Goal: Task Accomplishment & Management: Manage account settings

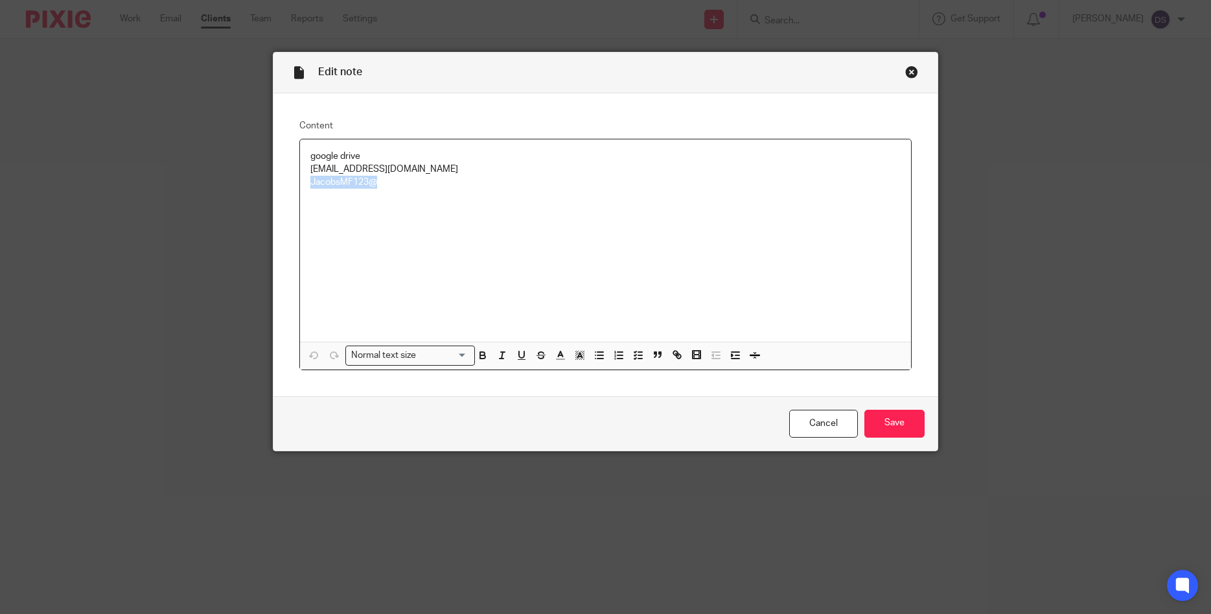
click at [909, 68] on div "Close this dialog window" at bounding box center [911, 71] width 13 height 13
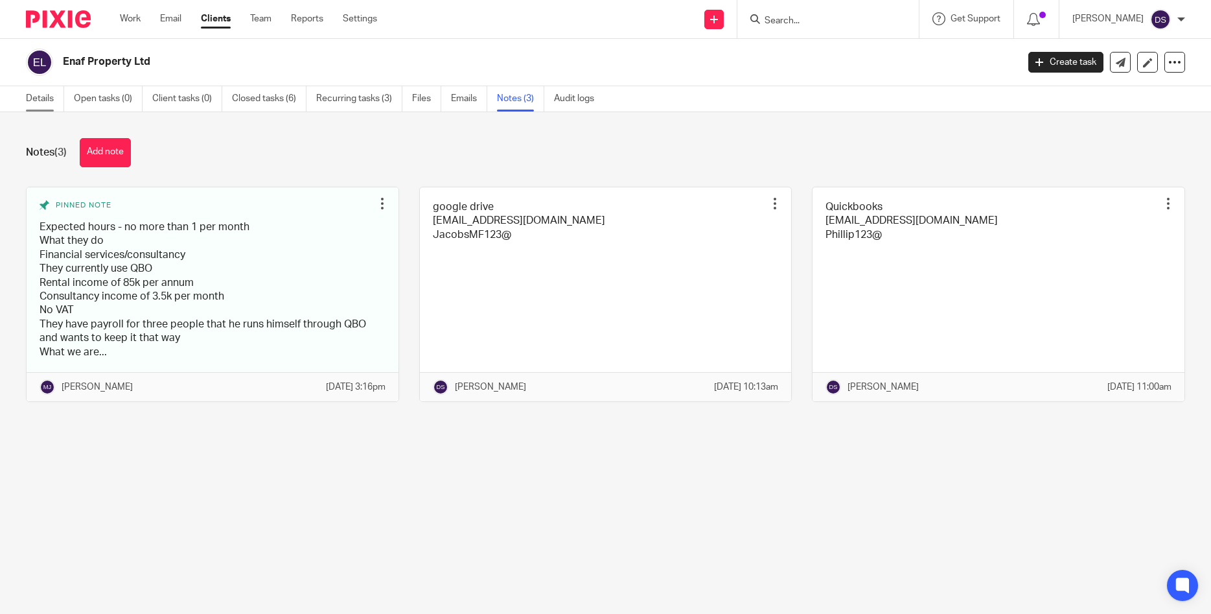
click at [47, 103] on link "Details" at bounding box center [45, 98] width 38 height 25
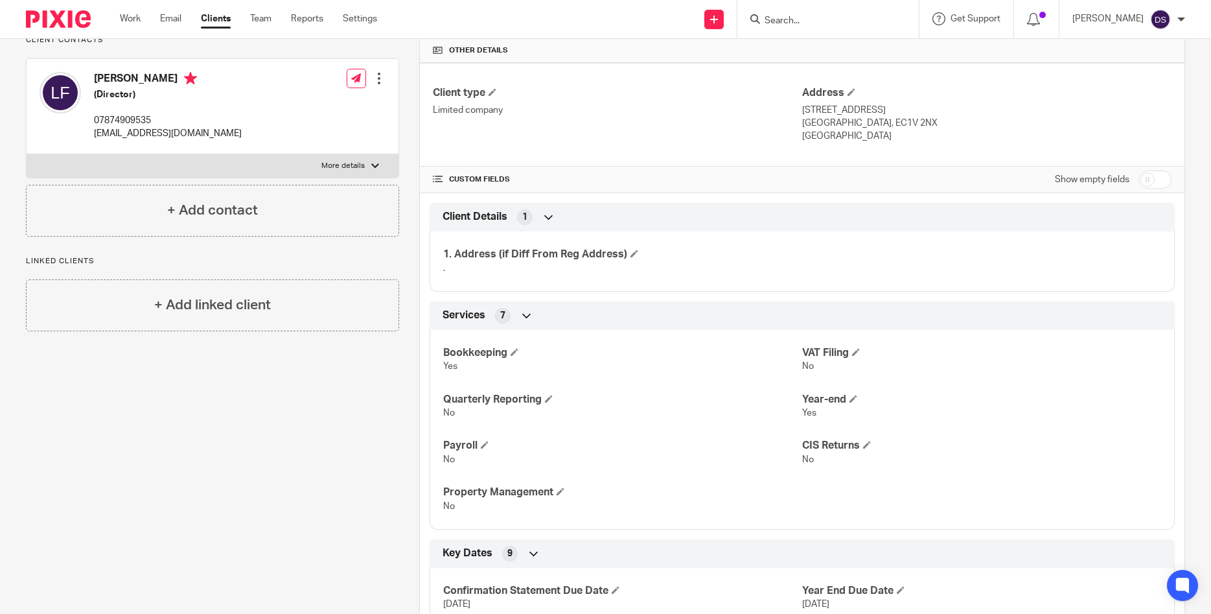
scroll to position [249, 0]
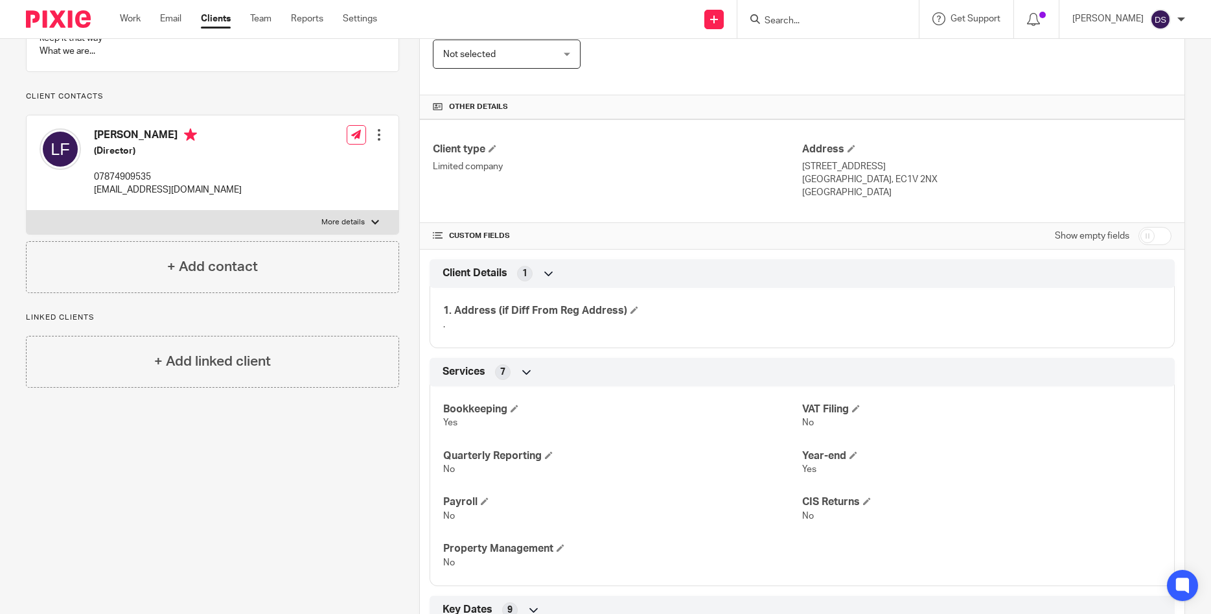
click at [1164, 236] on input "checkbox" at bounding box center [1154, 236] width 33 height 18
checkbox input "true"
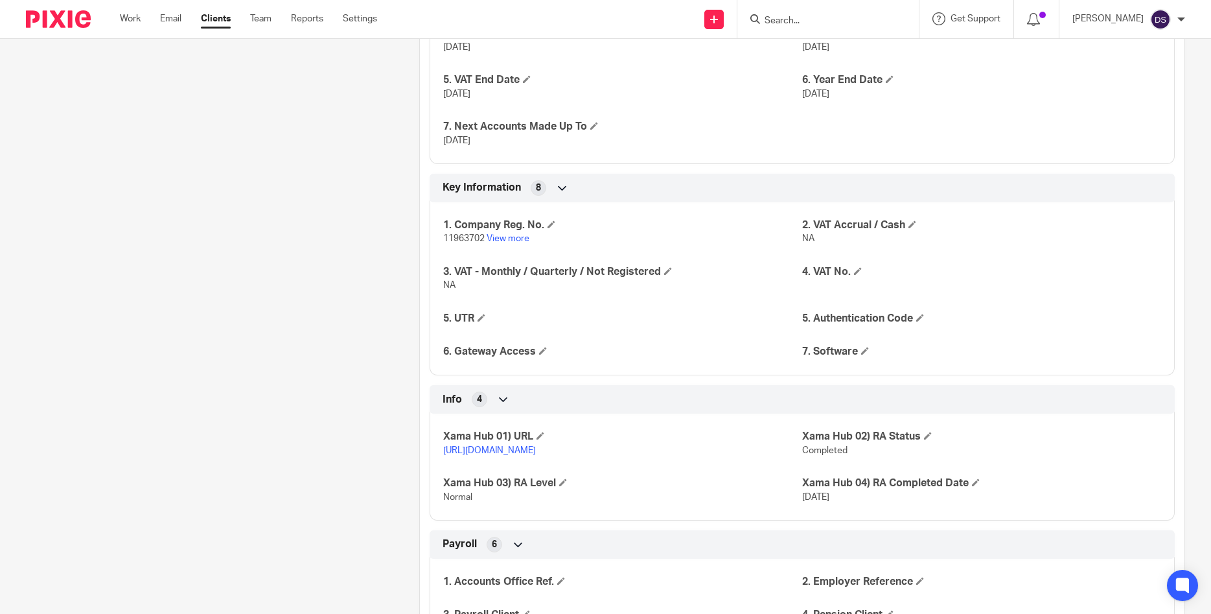
scroll to position [1057, 0]
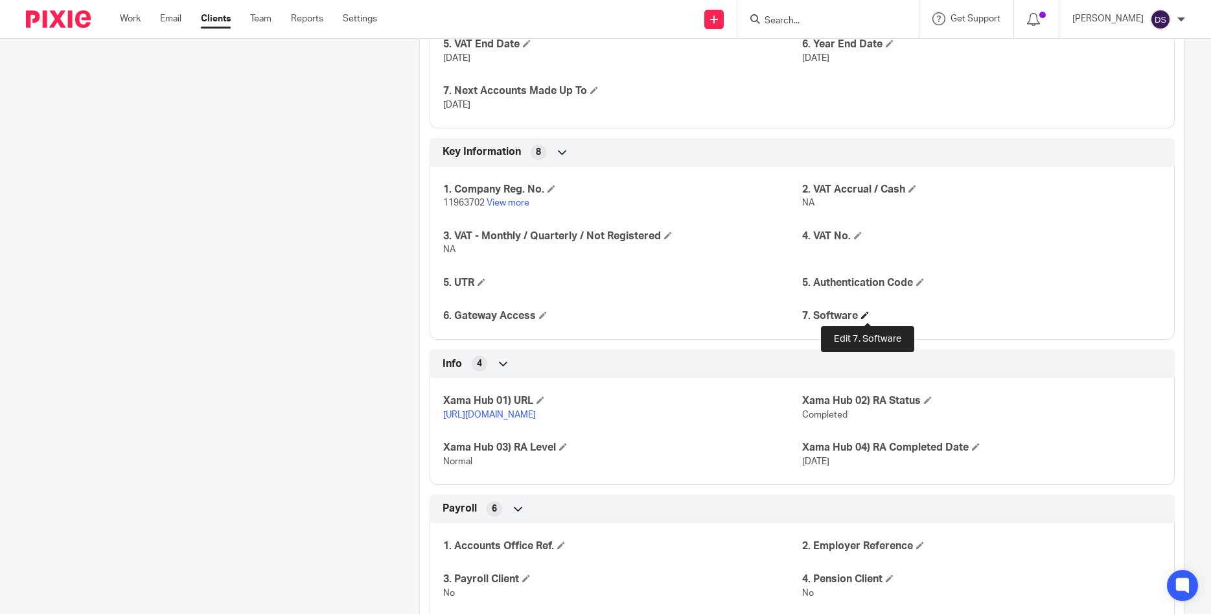
click at [867, 313] on span at bounding box center [865, 315] width 8 height 8
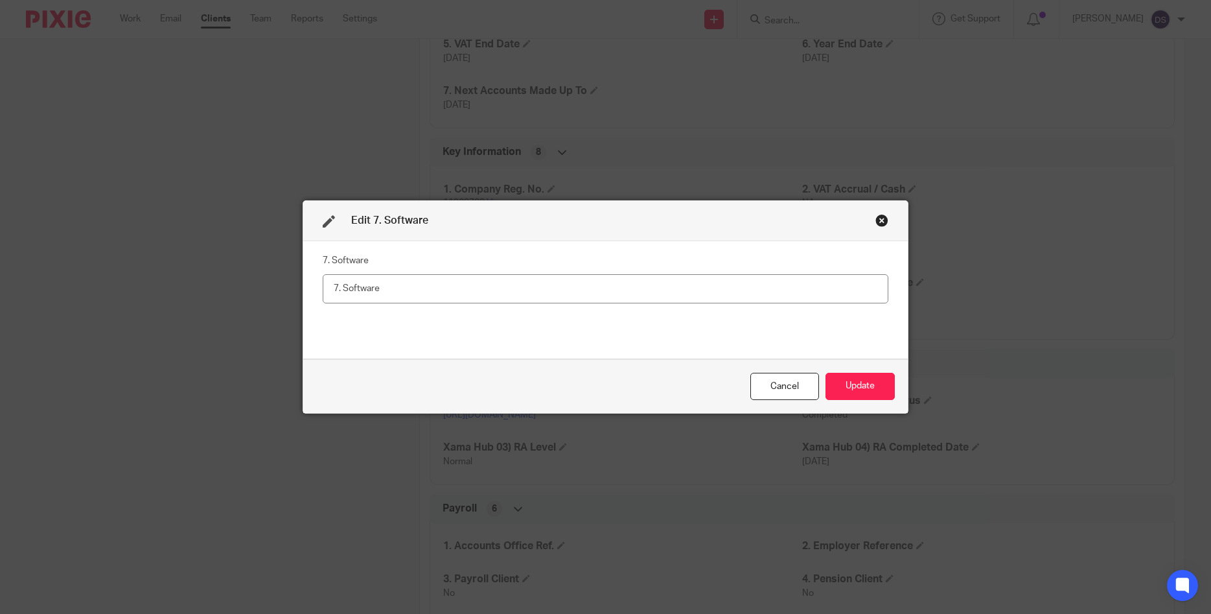
click at [772, 289] on input "text" at bounding box center [606, 288] width 566 height 29
type input "Quickbooks"
click at [858, 375] on button "Update" at bounding box center [859, 387] width 69 height 28
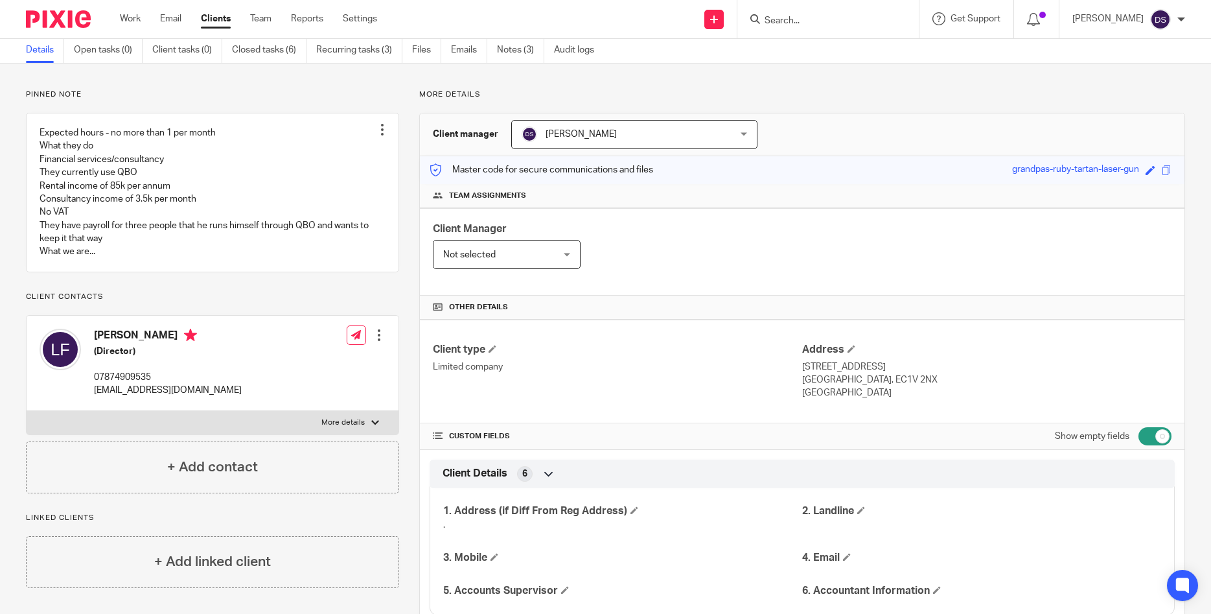
scroll to position [0, 0]
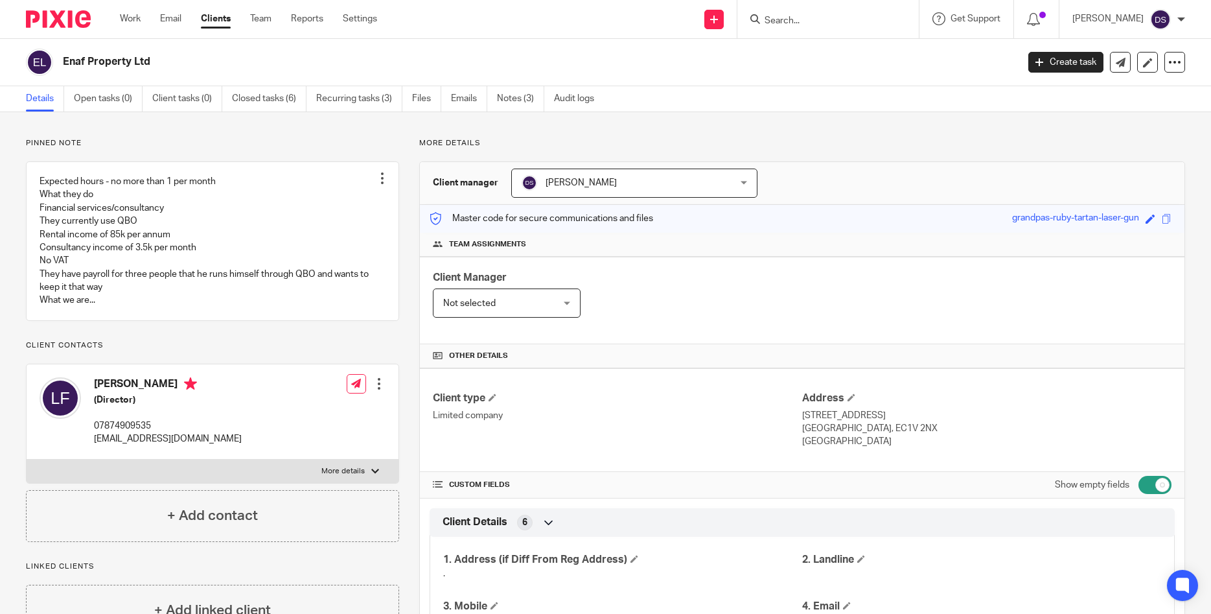
click at [797, 18] on input "Search" at bounding box center [821, 22] width 117 height 12
type input "kinto"
click at [818, 56] on link at bounding box center [870, 56] width 219 height 30
